Goal: Information Seeking & Learning: Learn about a topic

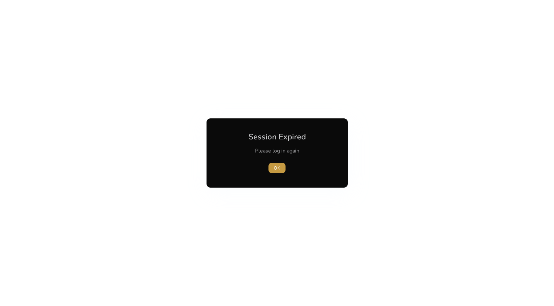
click at [271, 167] on span "button" at bounding box center [276, 168] width 17 height 16
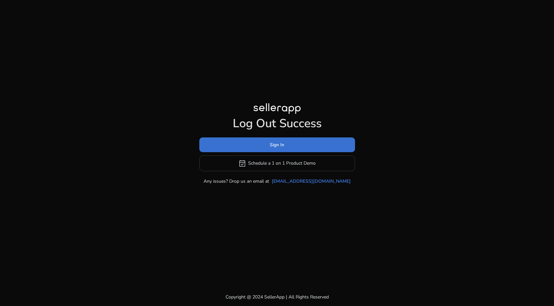
click at [273, 144] on span "Sign In" at bounding box center [277, 144] width 14 height 7
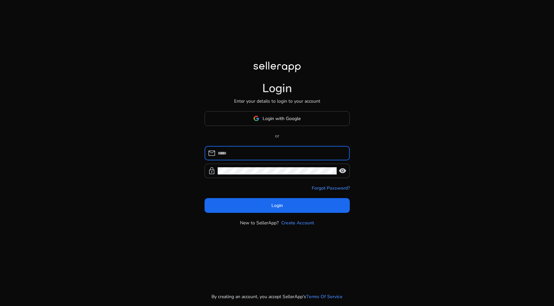
type input "**********"
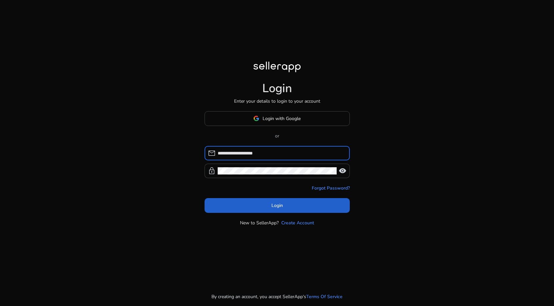
click at [246, 203] on span at bounding box center [276, 205] width 145 height 16
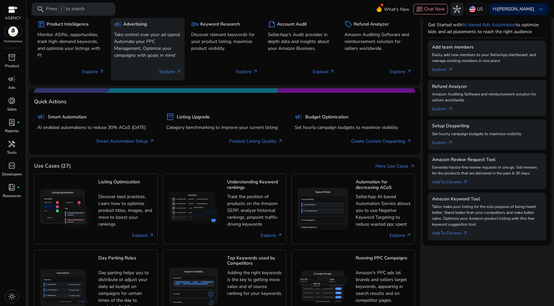
scroll to position [89, 0]
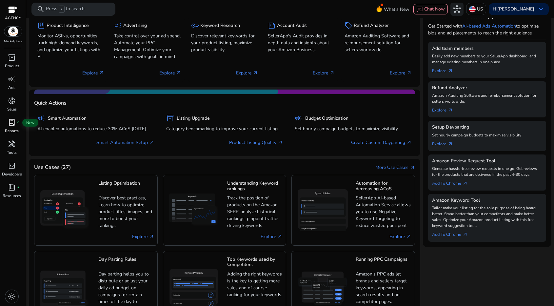
click at [11, 121] on span "lab_profile" at bounding box center [12, 122] width 8 height 8
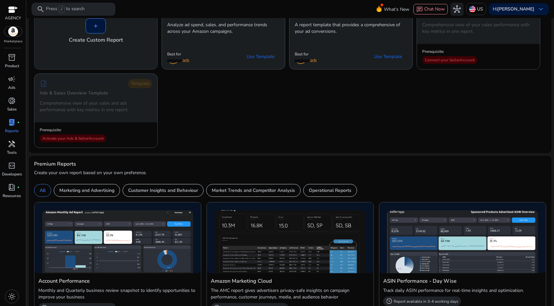
scroll to position [40, 0]
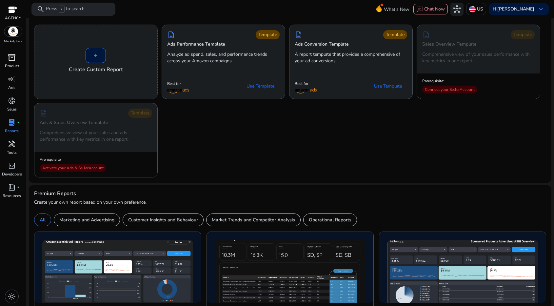
click at [11, 66] on p "Product" at bounding box center [12, 66] width 14 height 6
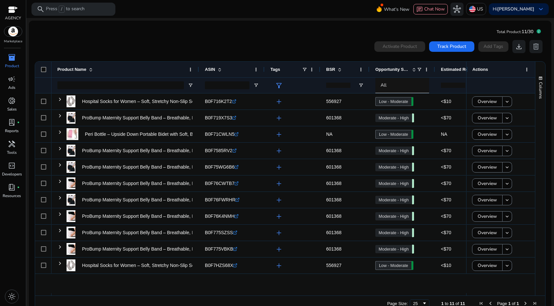
click at [13, 37] on div "AGENCY Marketplace" at bounding box center [13, 22] width 26 height 44
click at [15, 12] on div at bounding box center [13, 11] width 10 height 8
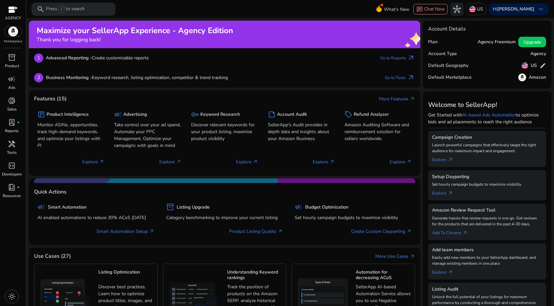
click at [14, 31] on img at bounding box center [13, 32] width 18 height 10
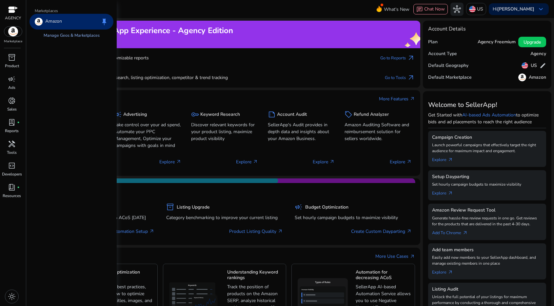
click at [46, 34] on link "Manage Geos & Marketplaces" at bounding box center [71, 35] width 67 height 12
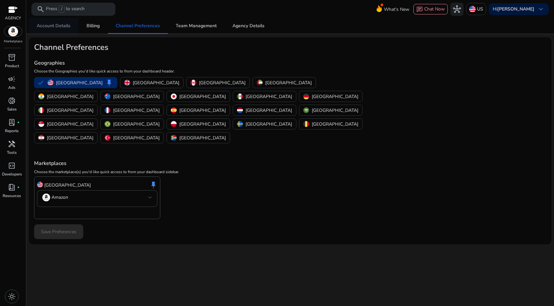
click at [50, 24] on span "Account Details" at bounding box center [54, 26] width 34 height 5
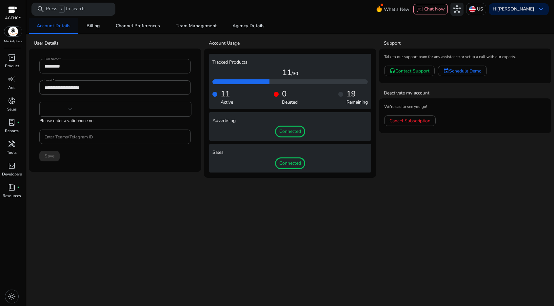
type input "***"
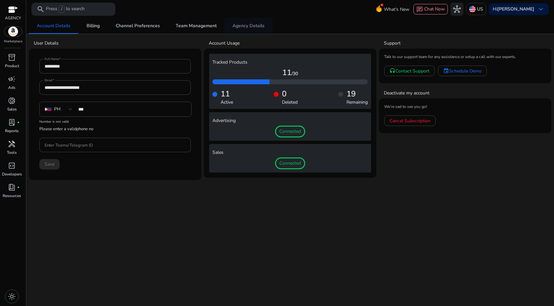
click at [233, 29] on span "Agency Details" at bounding box center [248, 26] width 32 height 16
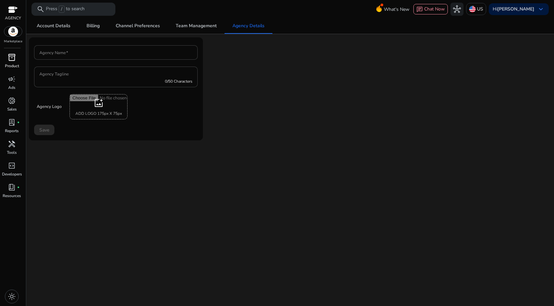
click at [10, 57] on span "inventory_2" at bounding box center [12, 57] width 8 height 8
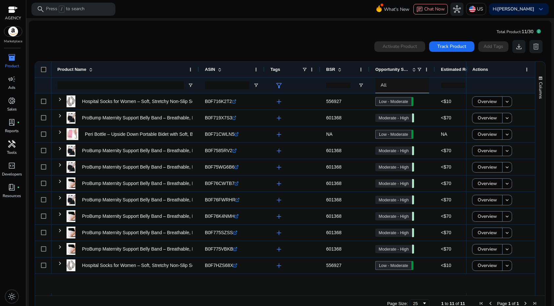
click at [10, 147] on span "handyman" at bounding box center [12, 144] width 8 height 8
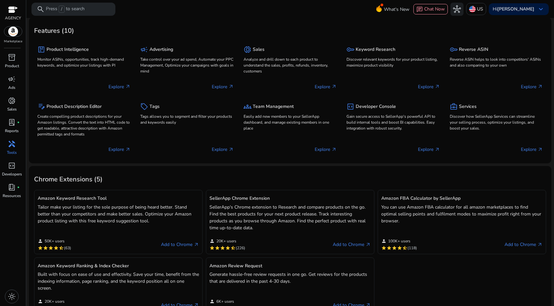
scroll to position [44, 0]
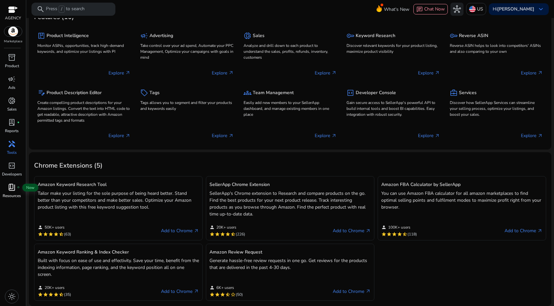
click at [12, 190] on span "book_4" at bounding box center [12, 187] width 8 height 8
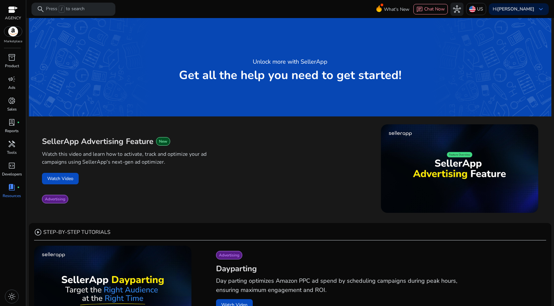
click at [14, 13] on div at bounding box center [13, 11] width 10 height 8
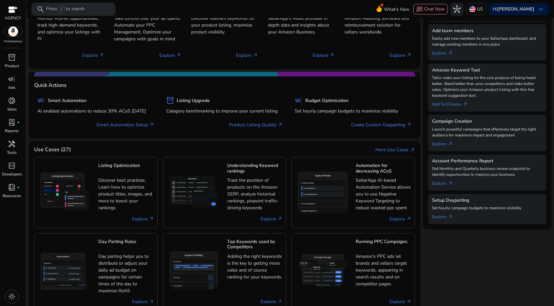
scroll to position [125, 0]
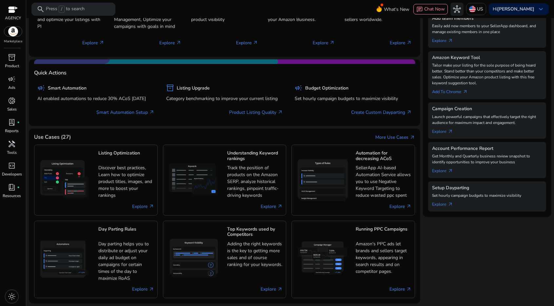
click at [77, 7] on p "Press / to search" at bounding box center [65, 9] width 39 height 7
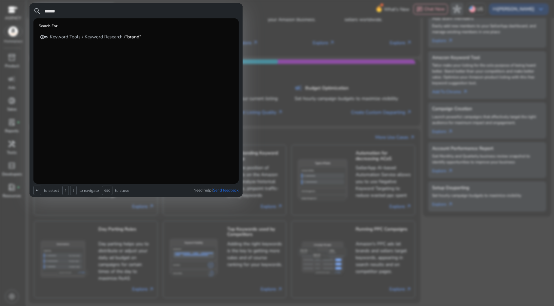
type input "******"
click at [38, 190] on span "↵" at bounding box center [37, 190] width 8 height 10
click at [4, 241] on div at bounding box center [277, 153] width 554 height 306
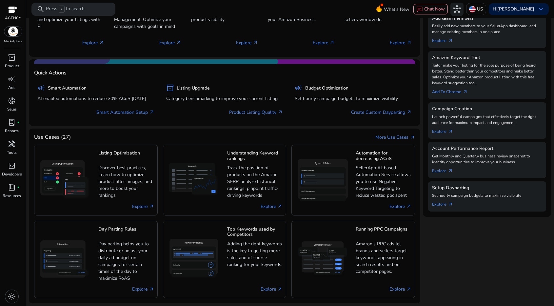
click at [17, 41] on p "Marketplace" at bounding box center [13, 41] width 18 height 5
click at [15, 40] on p "Marketplace" at bounding box center [13, 41] width 18 height 5
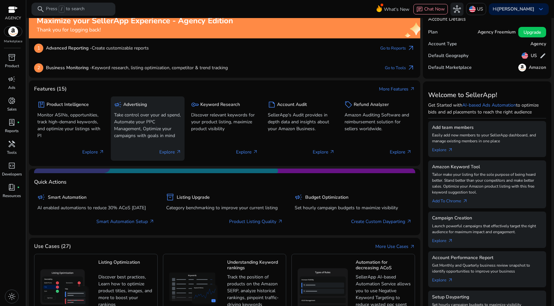
scroll to position [0, 0]
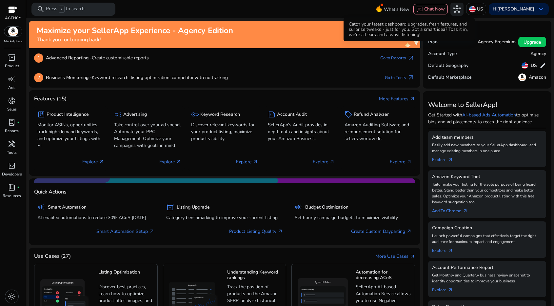
click at [399, 9] on span "What's New" at bounding box center [397, 9] width 26 height 11
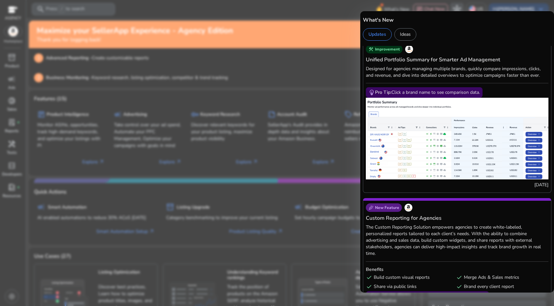
scroll to position [292, 0]
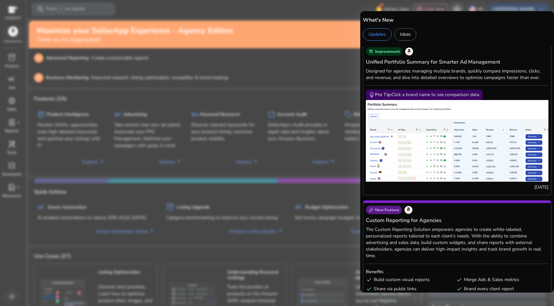
click at [419, 167] on img at bounding box center [457, 141] width 183 height 82
click at [427, 100] on img at bounding box center [457, 141] width 183 height 82
click at [423, 95] on div "Pro Tip: Click a brand name to see comparison data." at bounding box center [427, 94] width 105 height 7
click at [445, 126] on img at bounding box center [457, 141] width 183 height 82
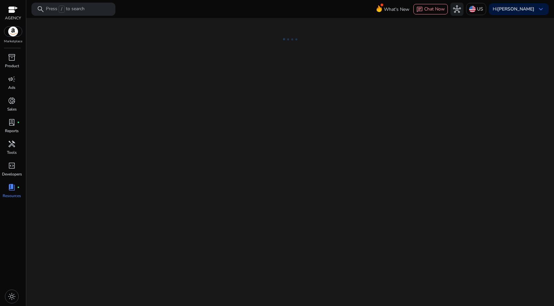
click at [413, 160] on div "We are getting things ready for you..." at bounding box center [290, 162] width 522 height 288
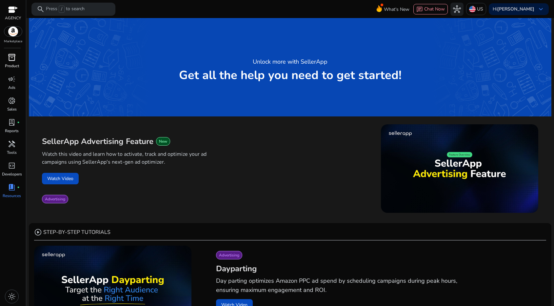
click at [15, 66] on p "Product" at bounding box center [12, 66] width 14 height 6
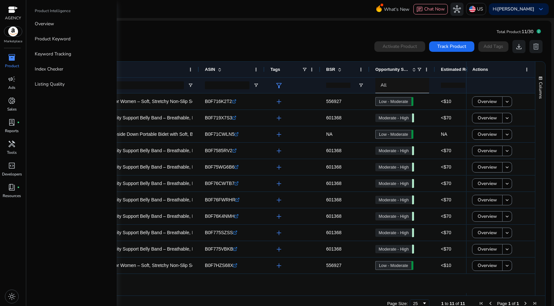
click at [12, 14] on div at bounding box center [13, 10] width 16 height 10
click at [10, 12] on div at bounding box center [13, 11] width 10 height 8
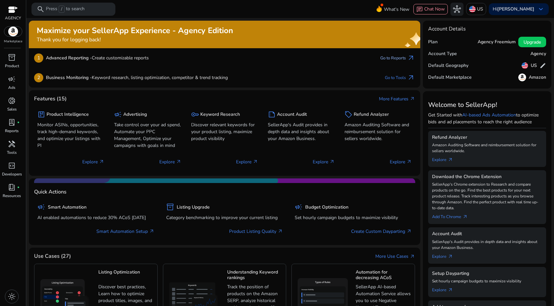
click at [390, 58] on link "Go to Reports arrow_outward" at bounding box center [397, 57] width 35 height 9
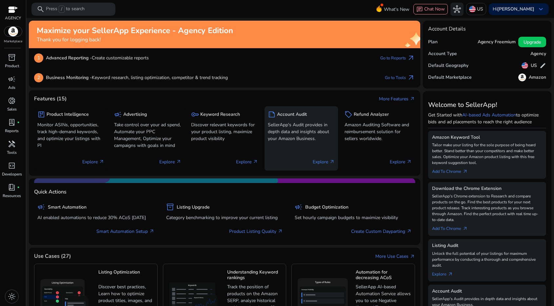
click at [322, 161] on p "Explore arrow_outward" at bounding box center [324, 161] width 22 height 7
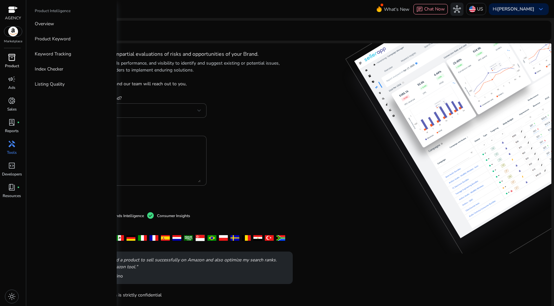
click at [10, 59] on span "inventory_2" at bounding box center [12, 57] width 8 height 8
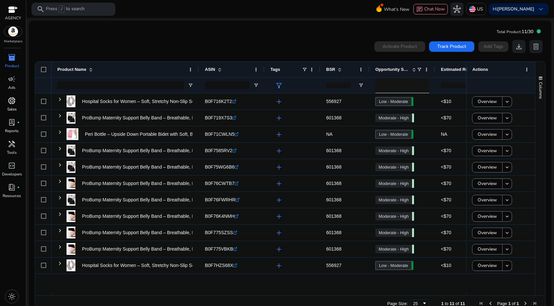
click at [10, 102] on span "donut_small" at bounding box center [12, 101] width 8 height 8
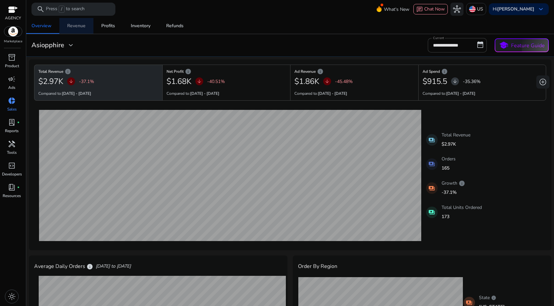
click at [81, 27] on div "Revenue" at bounding box center [76, 26] width 18 height 5
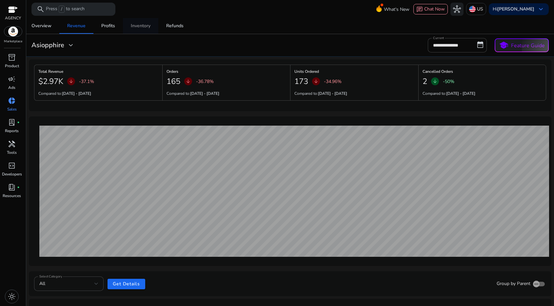
click at [142, 27] on div "Inventory" at bounding box center [141, 26] width 20 height 5
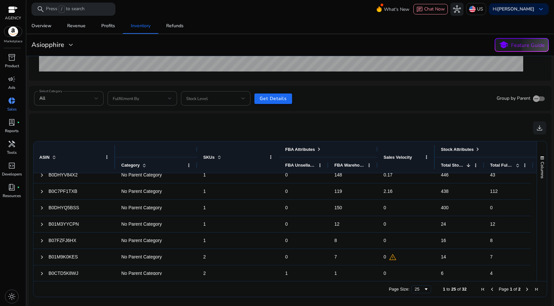
scroll to position [52, 0]
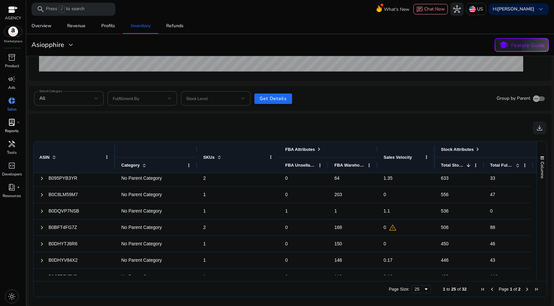
click at [9, 128] on p "Reports" at bounding box center [12, 131] width 14 height 6
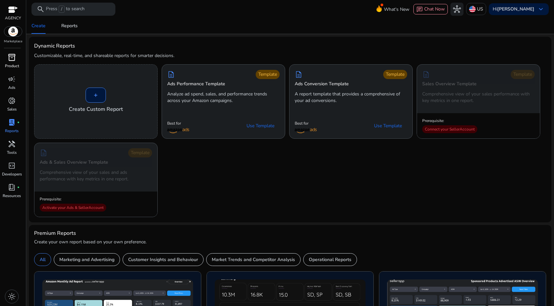
click at [9, 60] on span "inventory_2" at bounding box center [12, 57] width 8 height 8
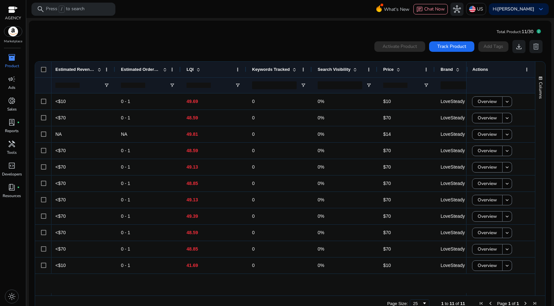
click at [10, 10] on div at bounding box center [13, 11] width 10 height 8
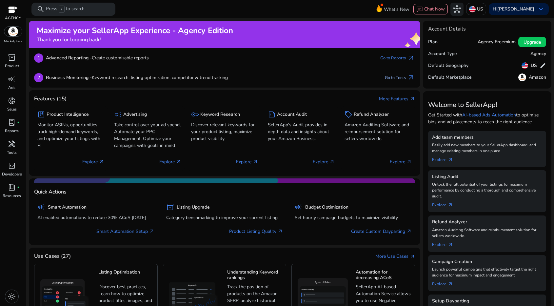
click at [408, 78] on span "arrow_outward" at bounding box center [411, 78] width 8 height 8
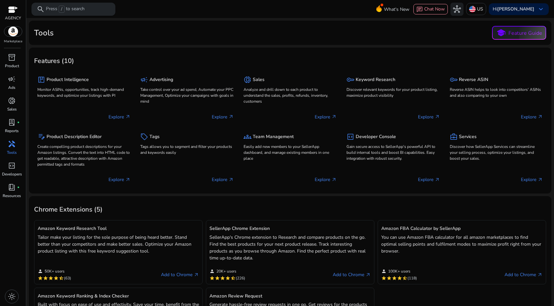
click at [61, 9] on span "/" at bounding box center [62, 9] width 6 height 7
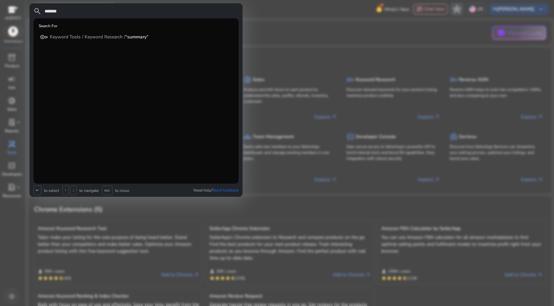
type input "*******"
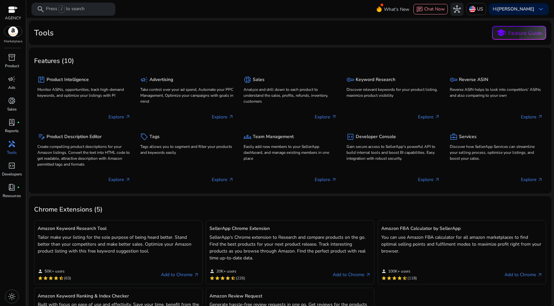
click at [12, 20] on p "AGENCY" at bounding box center [13, 18] width 16 height 6
click at [11, 13] on div at bounding box center [13, 11] width 10 height 8
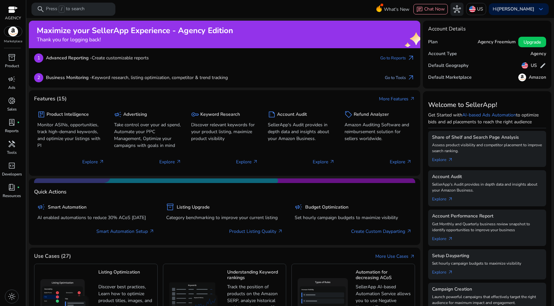
click at [404, 77] on link "Go to Tools arrow_outward" at bounding box center [400, 77] width 30 height 9
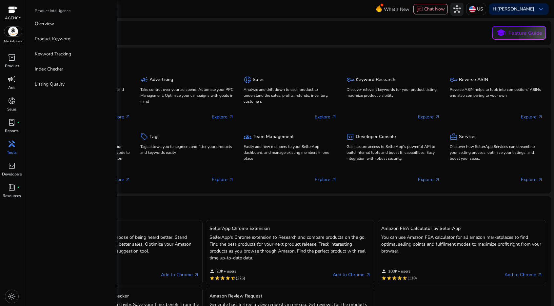
click at [12, 83] on span "campaign" at bounding box center [12, 79] width 8 height 8
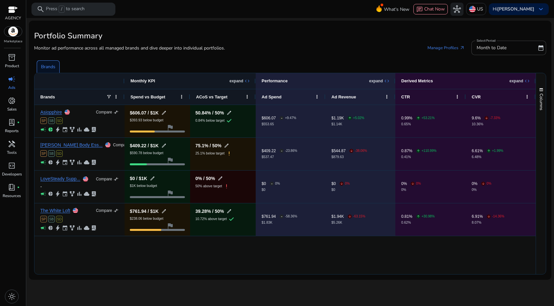
click at [10, 82] on span "campaign" at bounding box center [12, 79] width 8 height 8
click at [45, 70] on p "Brands" at bounding box center [48, 66] width 14 height 7
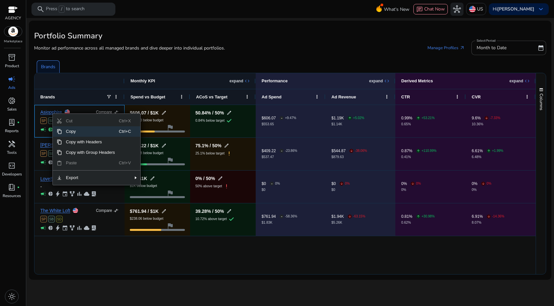
drag, startPoint x: 52, startPoint y: 113, endPoint x: 57, endPoint y: 115, distance: 5.4
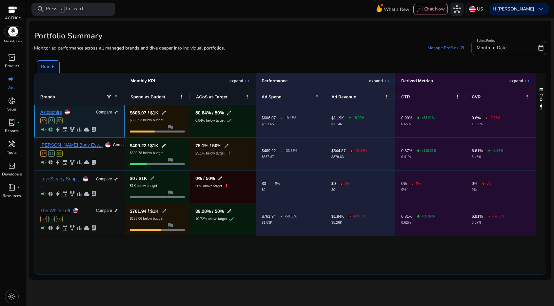
click at [49, 117] on span "SB" at bounding box center [51, 120] width 7 height 7
click at [49, 113] on link "Asiopphire" at bounding box center [51, 112] width 22 height 5
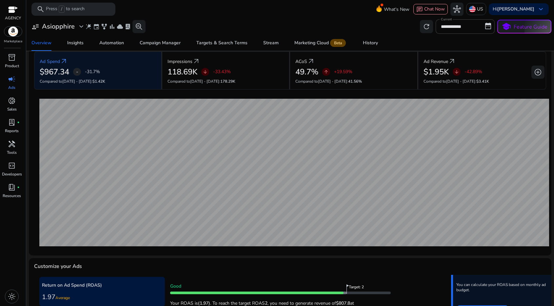
scroll to position [17, 0]
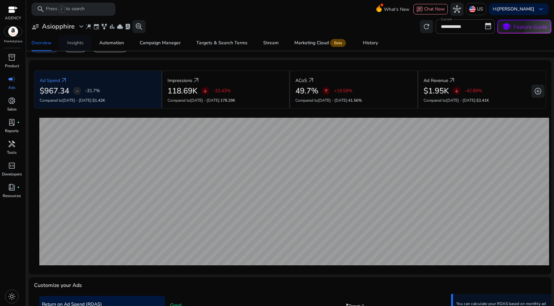
click at [71, 45] on div "Insights" at bounding box center [75, 43] width 16 height 5
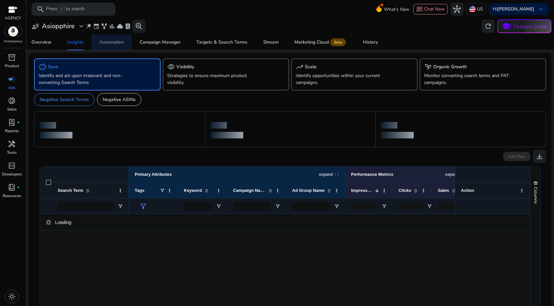
click at [102, 44] on div "Automation" at bounding box center [111, 42] width 25 height 5
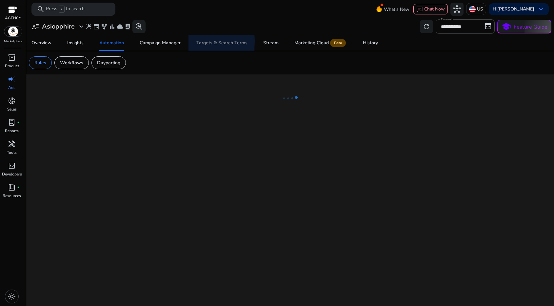
click at [205, 41] on div "Targets & Search Terms" at bounding box center [221, 43] width 51 height 5
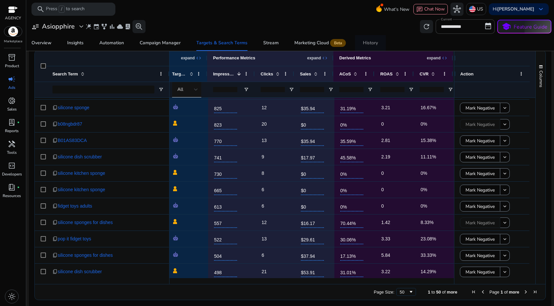
click at [366, 41] on div "History" at bounding box center [370, 43] width 15 height 5
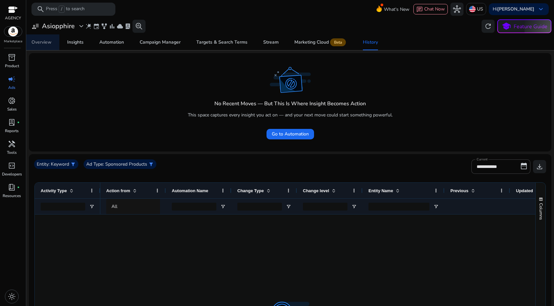
click at [43, 46] on span "Overview" at bounding box center [41, 42] width 20 height 16
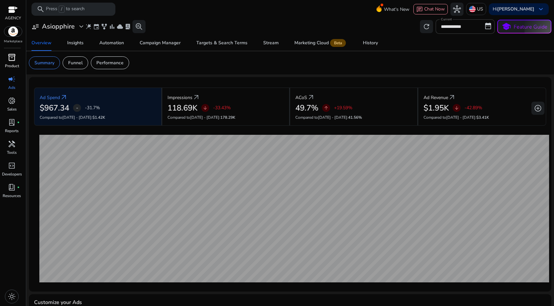
click at [10, 61] on span "inventory_2" at bounding box center [12, 57] width 8 height 8
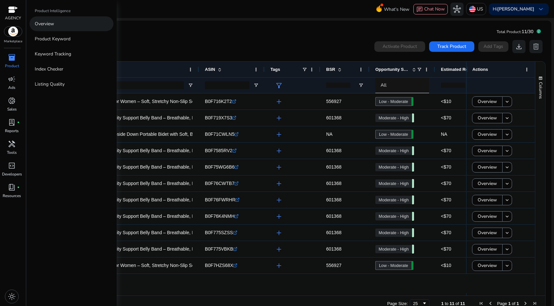
click at [45, 23] on p "Overview" at bounding box center [44, 23] width 19 height 7
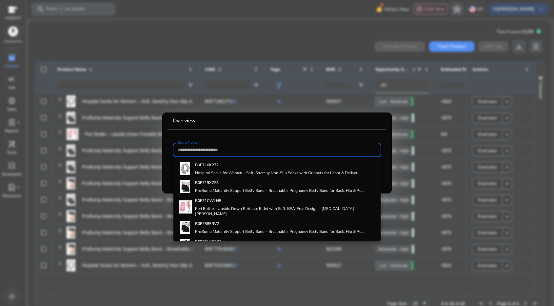
click at [138, 55] on div at bounding box center [277, 153] width 554 height 306
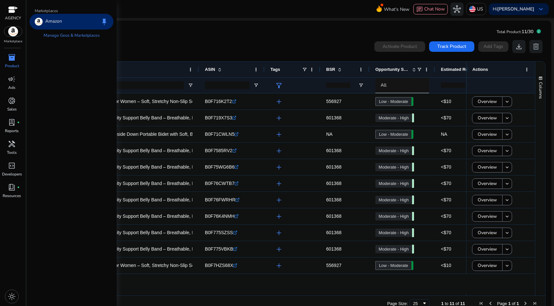
click at [9, 61] on span "inventory_2" at bounding box center [12, 57] width 8 height 8
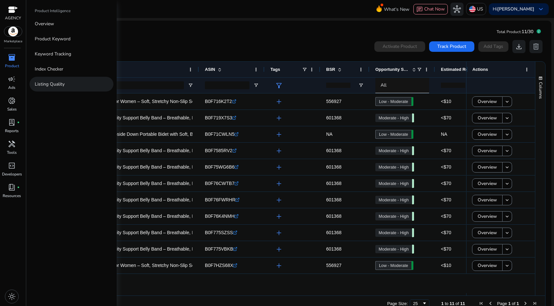
click at [51, 79] on link "Listing Quality" at bounding box center [71, 84] width 84 height 15
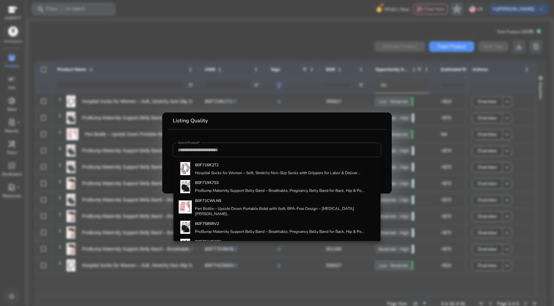
click at [87, 54] on div at bounding box center [277, 153] width 554 height 306
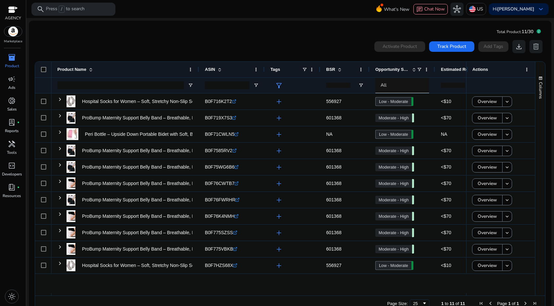
click at [17, 35] on img at bounding box center [13, 32] width 18 height 10
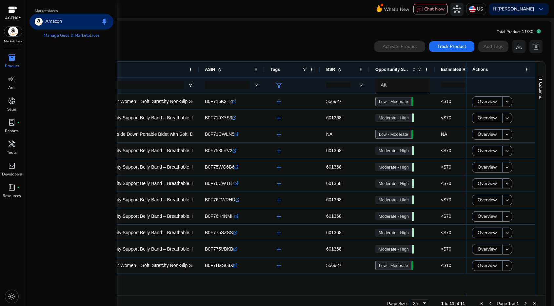
click at [13, 53] on span "inventory_2" at bounding box center [12, 57] width 8 height 8
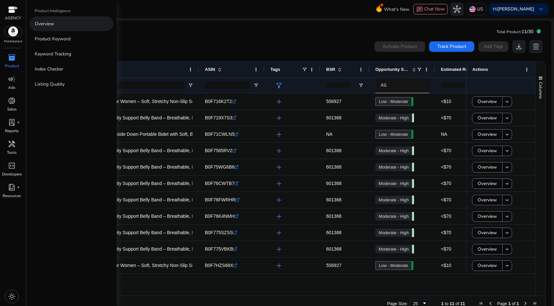
click at [41, 27] on p "Overview" at bounding box center [44, 23] width 19 height 7
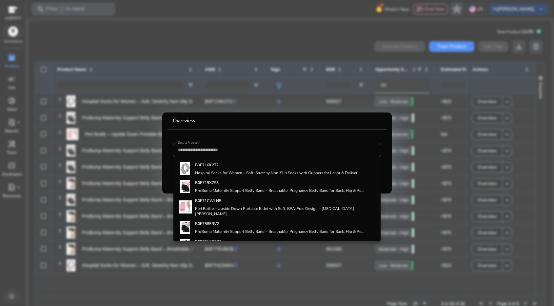
click at [88, 34] on div at bounding box center [277, 153] width 554 height 306
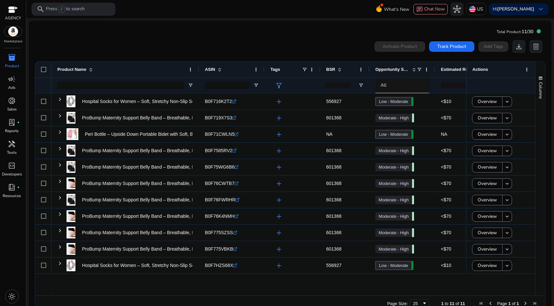
click at [12, 59] on span "inventory_2" at bounding box center [12, 57] width 8 height 8
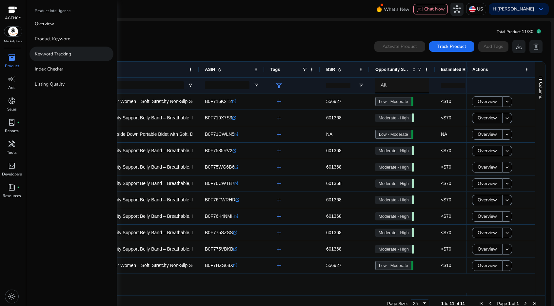
click at [41, 54] on p "Keyword Tracking" at bounding box center [53, 53] width 36 height 7
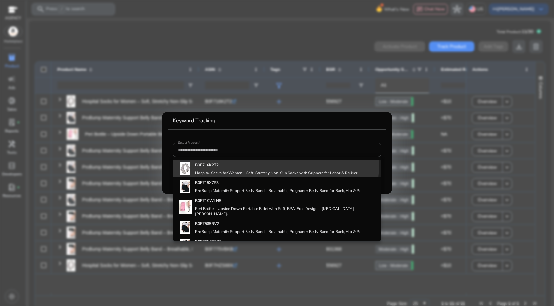
click at [210, 163] on b "B0F716K2T2" at bounding box center [207, 164] width 24 height 5
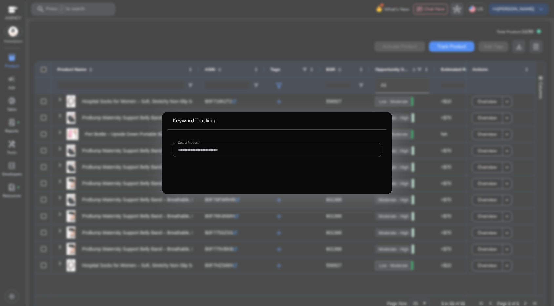
type input "**********"
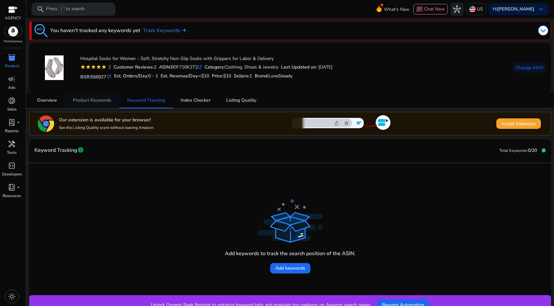
click at [81, 98] on span "Product Keywords" at bounding box center [92, 100] width 39 height 5
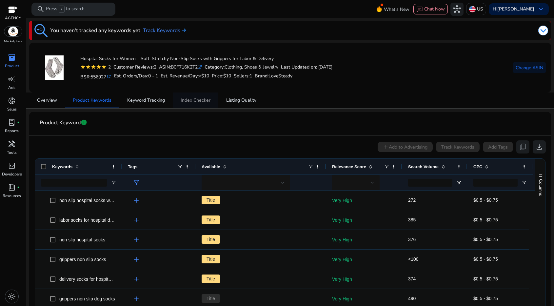
click at [200, 101] on span "Index Checker" at bounding box center [196, 100] width 30 height 5
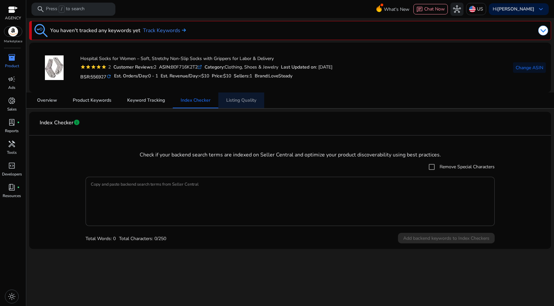
click at [237, 99] on span "Listing Quality" at bounding box center [241, 100] width 30 height 5
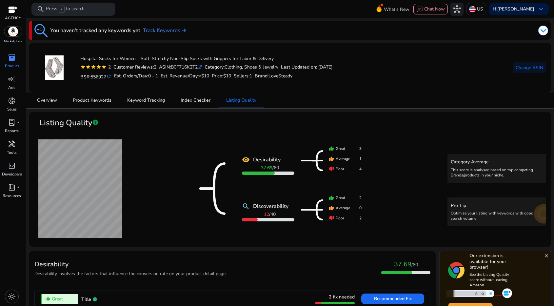
click at [11, 32] on img at bounding box center [13, 32] width 18 height 10
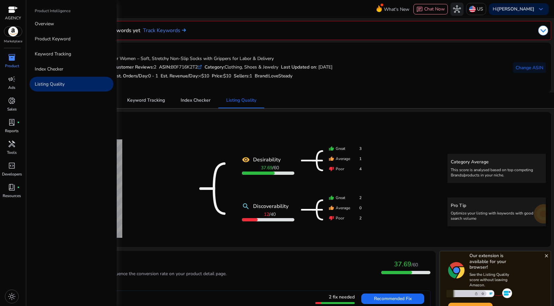
click at [11, 61] on span "inventory_2" at bounding box center [12, 57] width 8 height 8
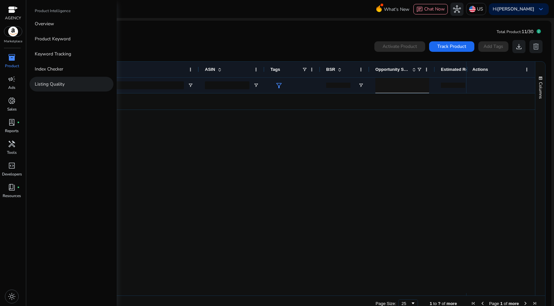
click at [54, 82] on p "Listing Quality" at bounding box center [50, 84] width 30 height 7
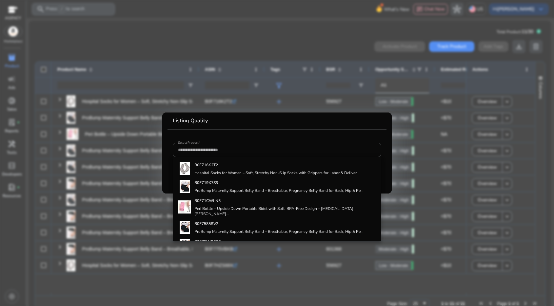
click at [314, 51] on div at bounding box center [277, 153] width 554 height 306
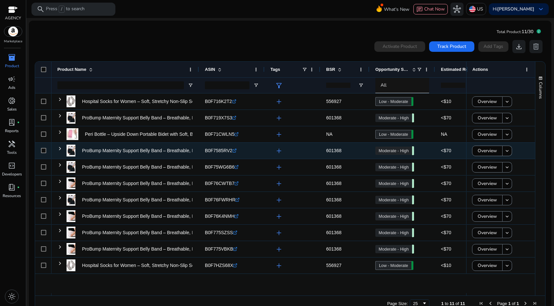
scroll to position [14, 0]
